Goal: Communication & Community: Answer question/provide support

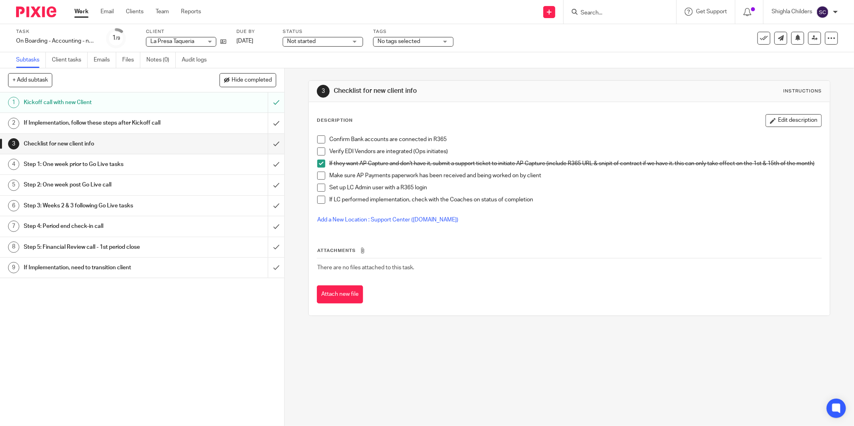
click at [88, 11] on link "Work" at bounding box center [81, 12] width 14 height 8
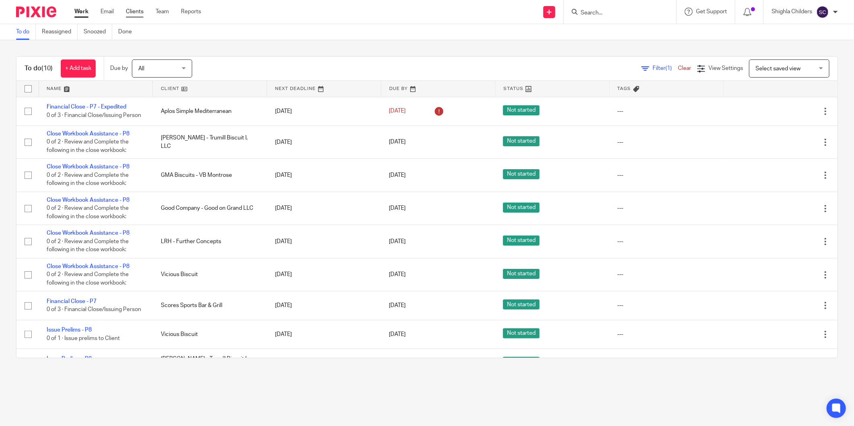
click at [138, 14] on link "Clients" at bounding box center [135, 12] width 18 height 8
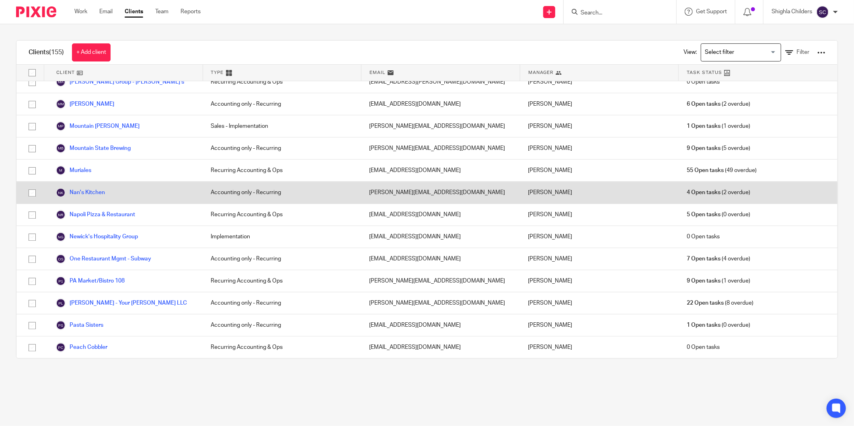
scroll to position [1429, 0]
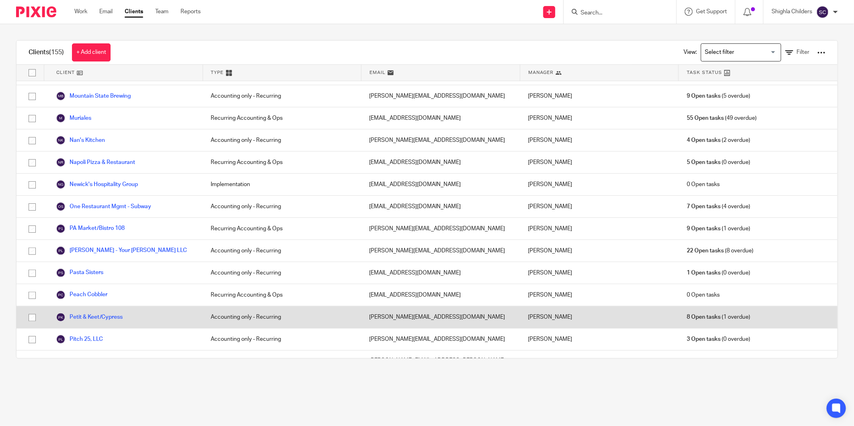
drag, startPoint x: 90, startPoint y: 284, endPoint x: 86, endPoint y: 287, distance: 5.6
drag, startPoint x: 86, startPoint y: 287, endPoint x: 80, endPoint y: 282, distance: 7.7
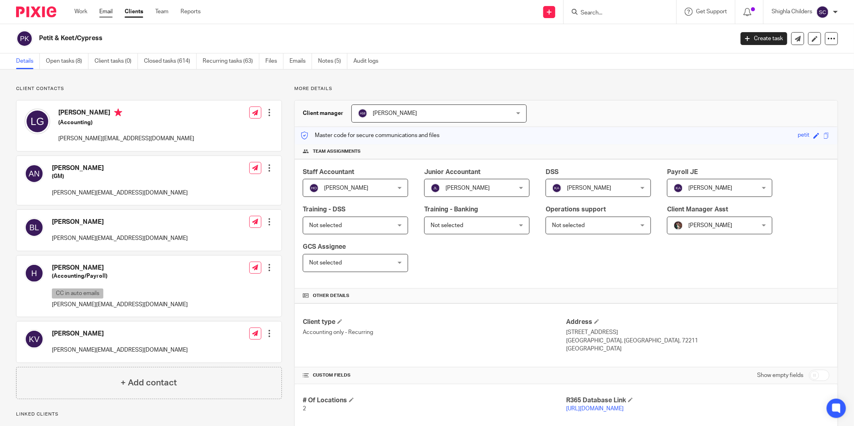
click at [107, 15] on link "Email" at bounding box center [105, 12] width 13 height 8
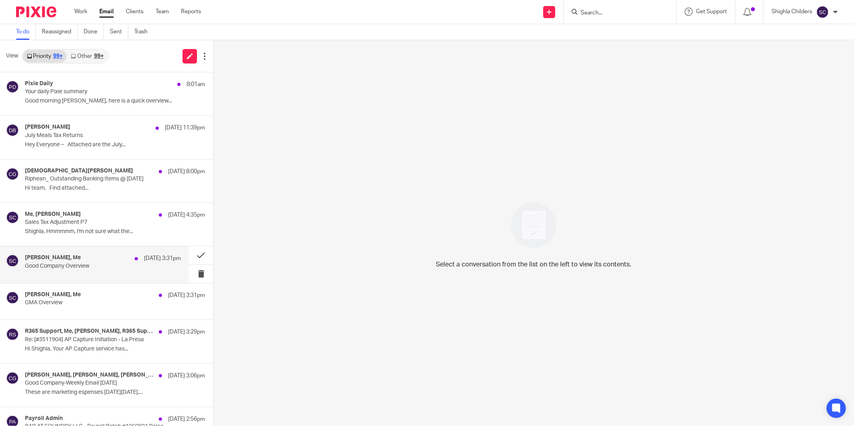
click at [62, 251] on div "Ana Morales, Me Aug 13 3:31pm Good Company Overview" at bounding box center [94, 264] width 189 height 36
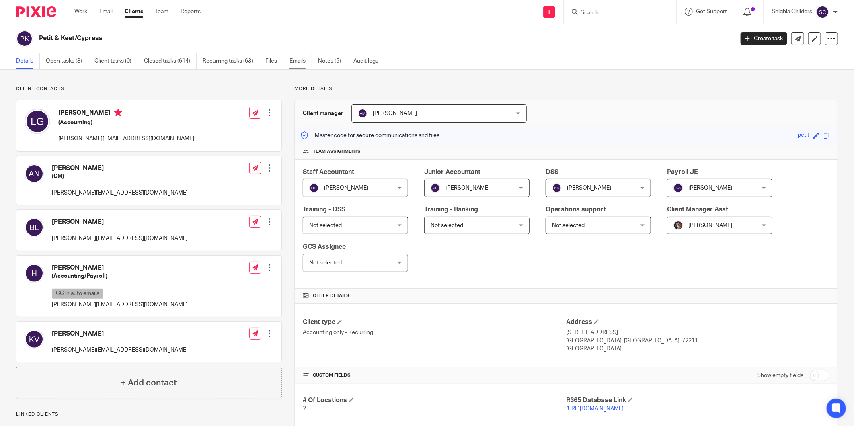
click at [307, 60] on link "Emails" at bounding box center [300, 61] width 23 height 16
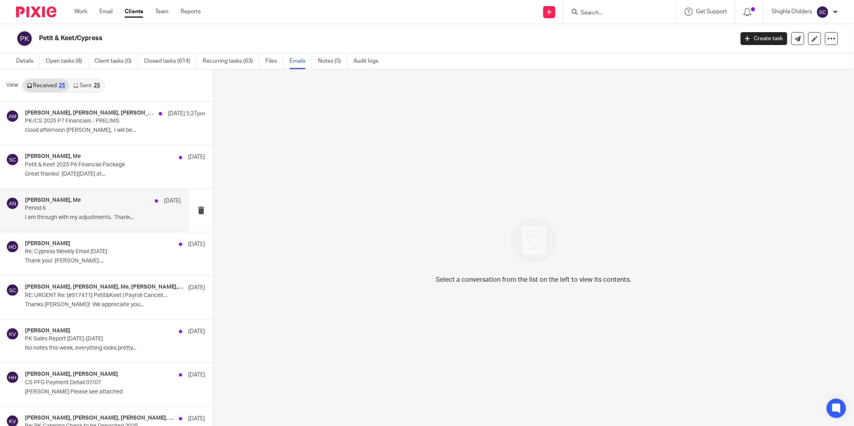
click at [98, 218] on p "I am through with my adjustments. Thank..." at bounding box center [103, 217] width 156 height 7
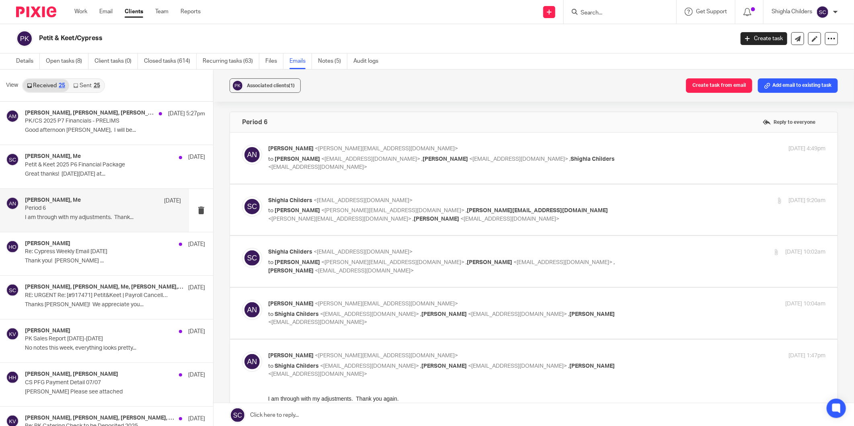
click at [444, 41] on h2 "Petit & Keet/Cypress" at bounding box center [314, 38] width 551 height 8
